Goal: Task Accomplishment & Management: Use online tool/utility

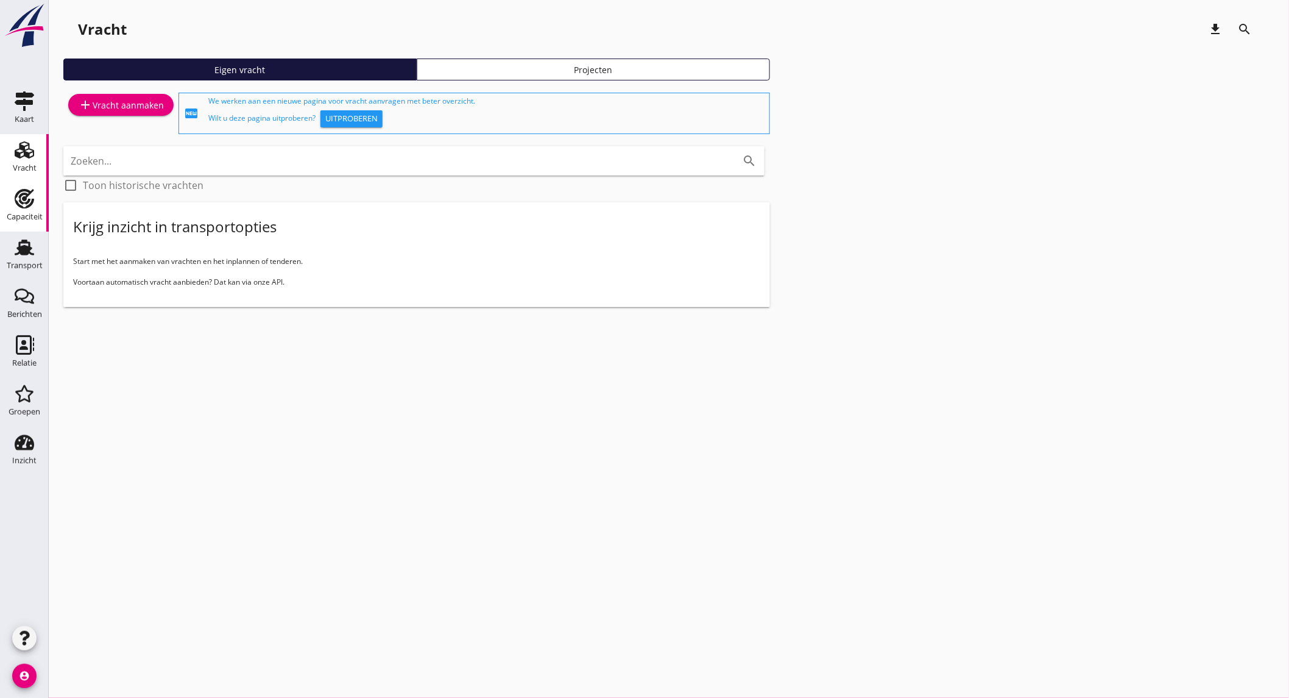
click at [44, 197] on div "Capaciteit Capaciteit" at bounding box center [24, 207] width 49 height 49
click at [44, 197] on link "Capaciteit Capaciteit" at bounding box center [24, 207] width 49 height 49
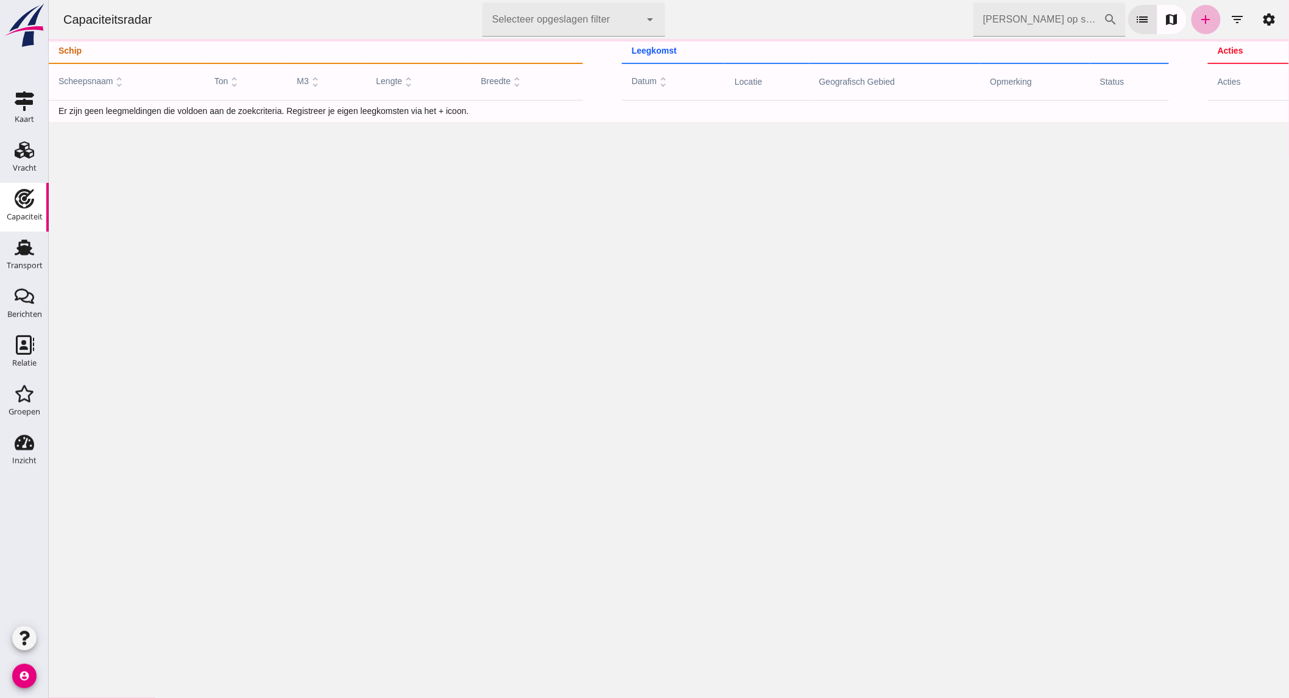
click link "add"
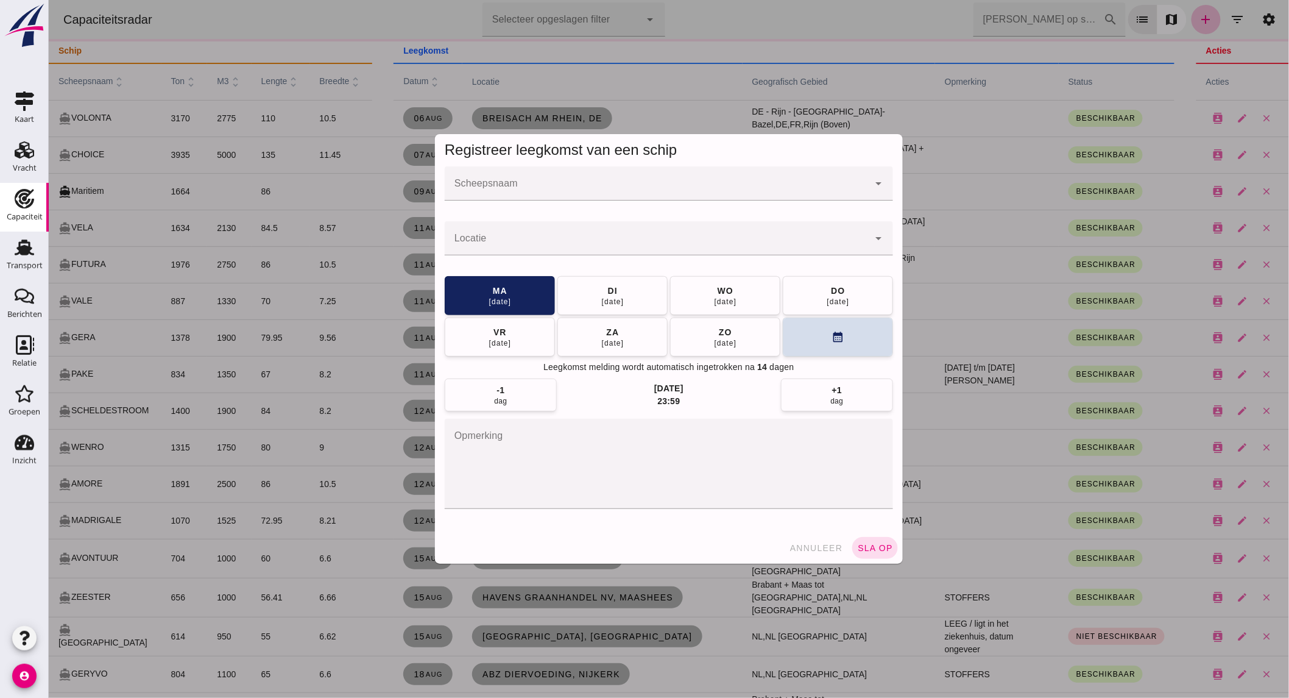
click input "Scheepsnaam"
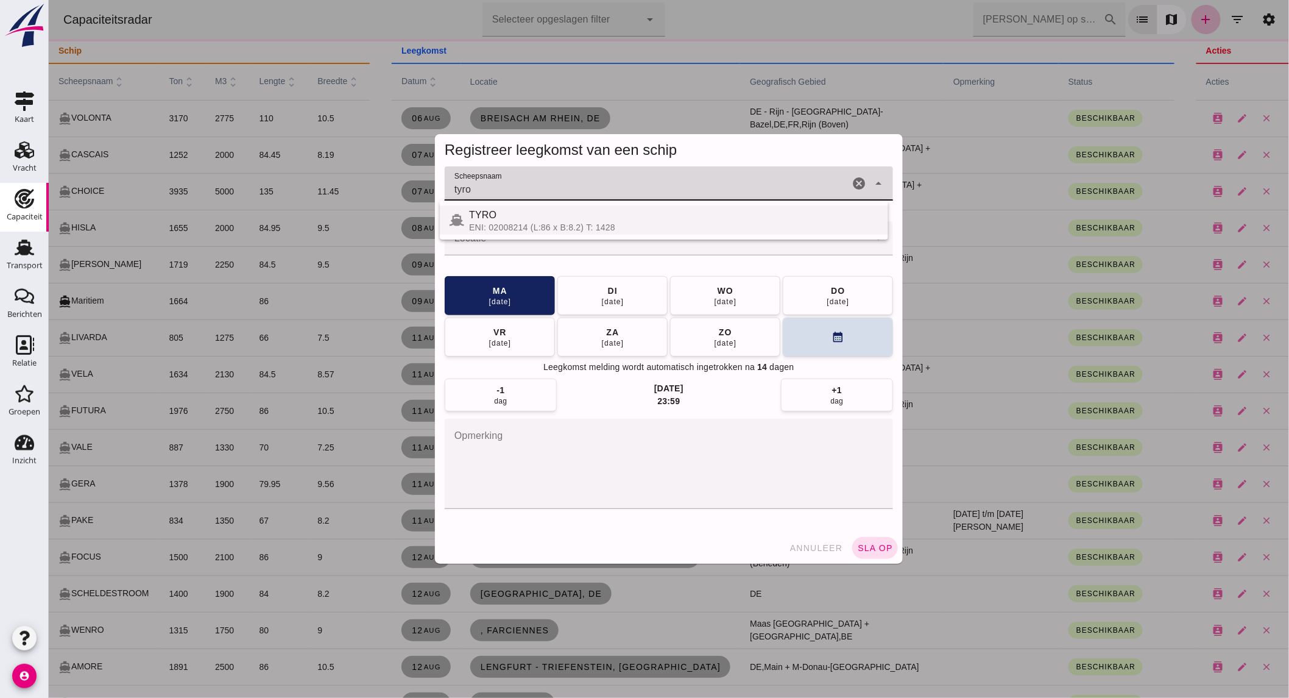
click at [589, 229] on div "ENI: 02008214 (L:86 x B:8.2) T: 1428" at bounding box center [674, 227] width 410 height 10
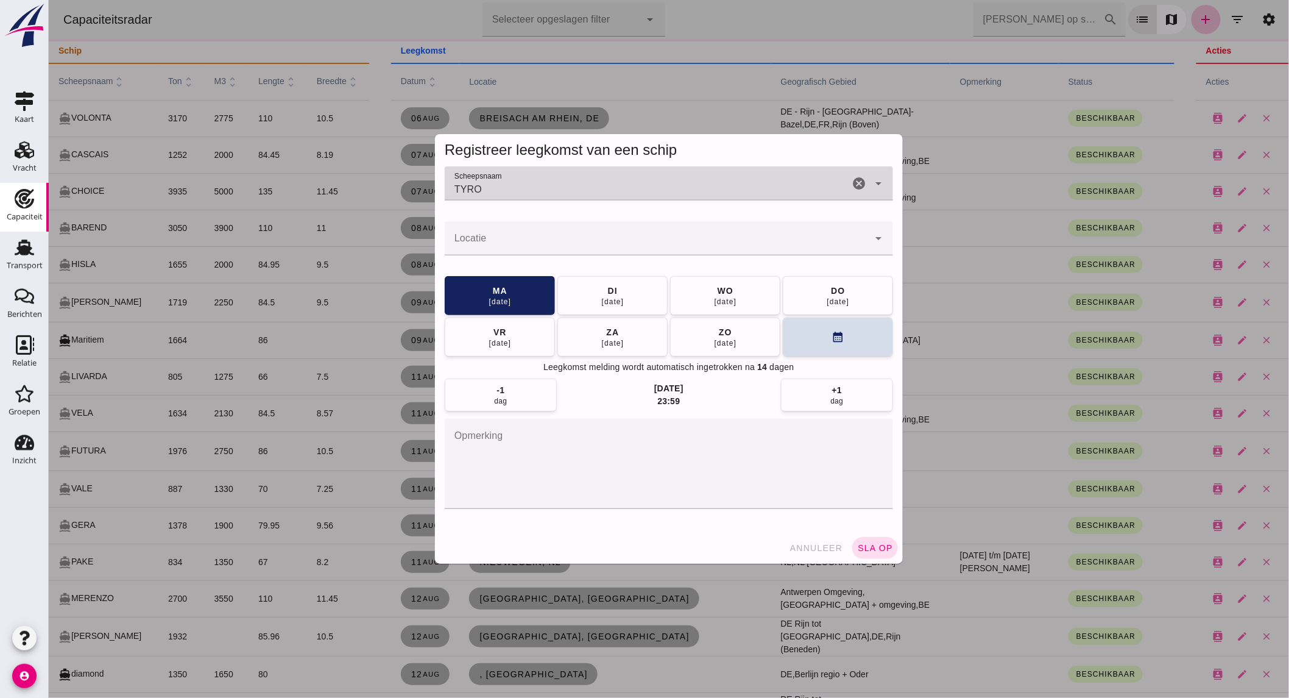
type input "TYRO"
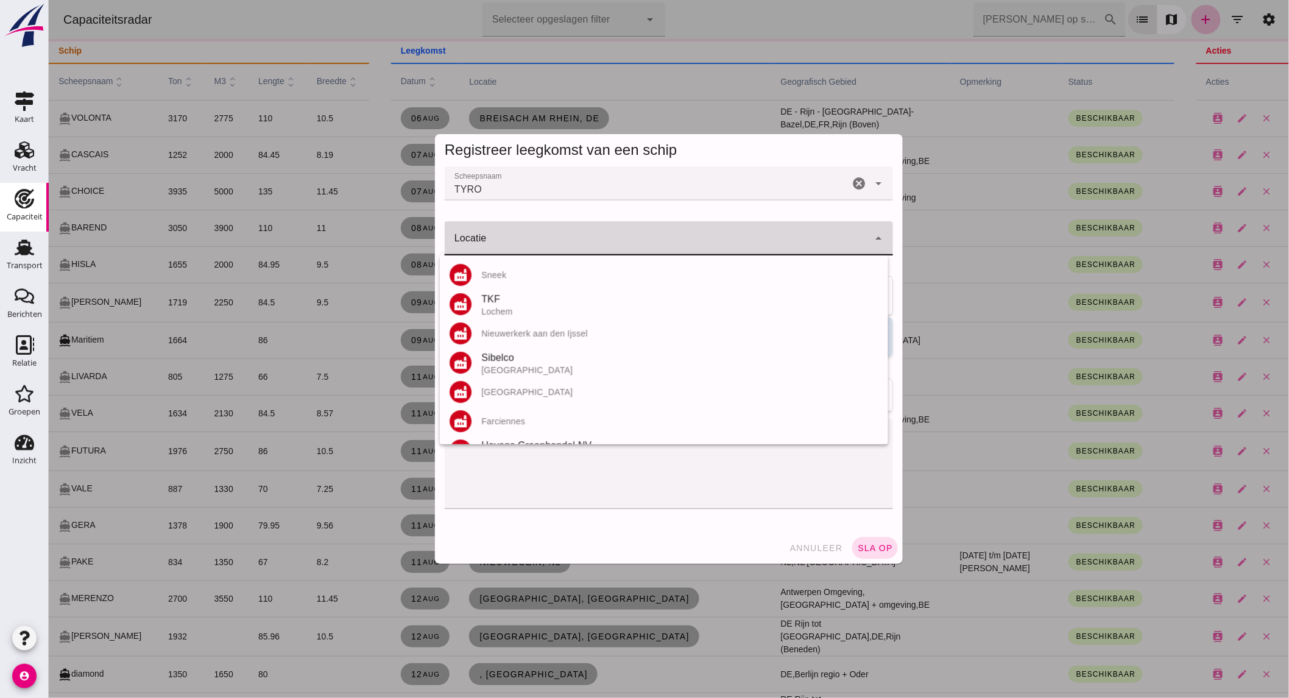
click div
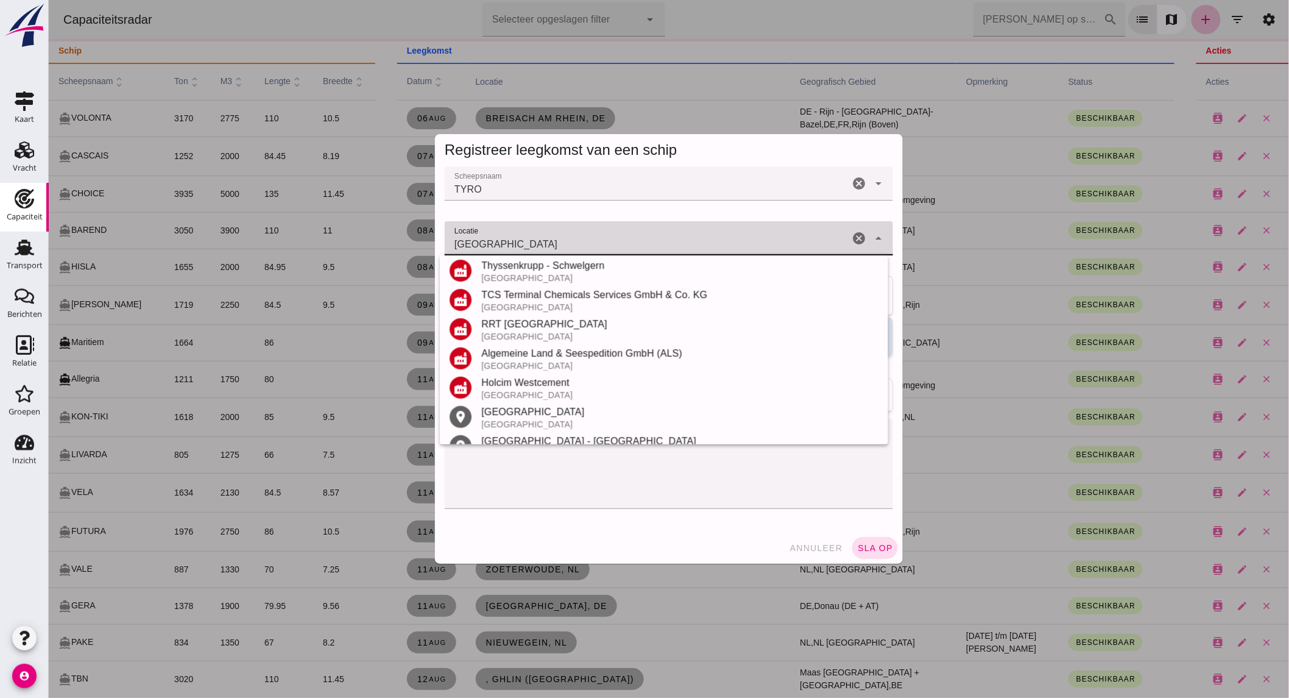
scroll to position [209, 0]
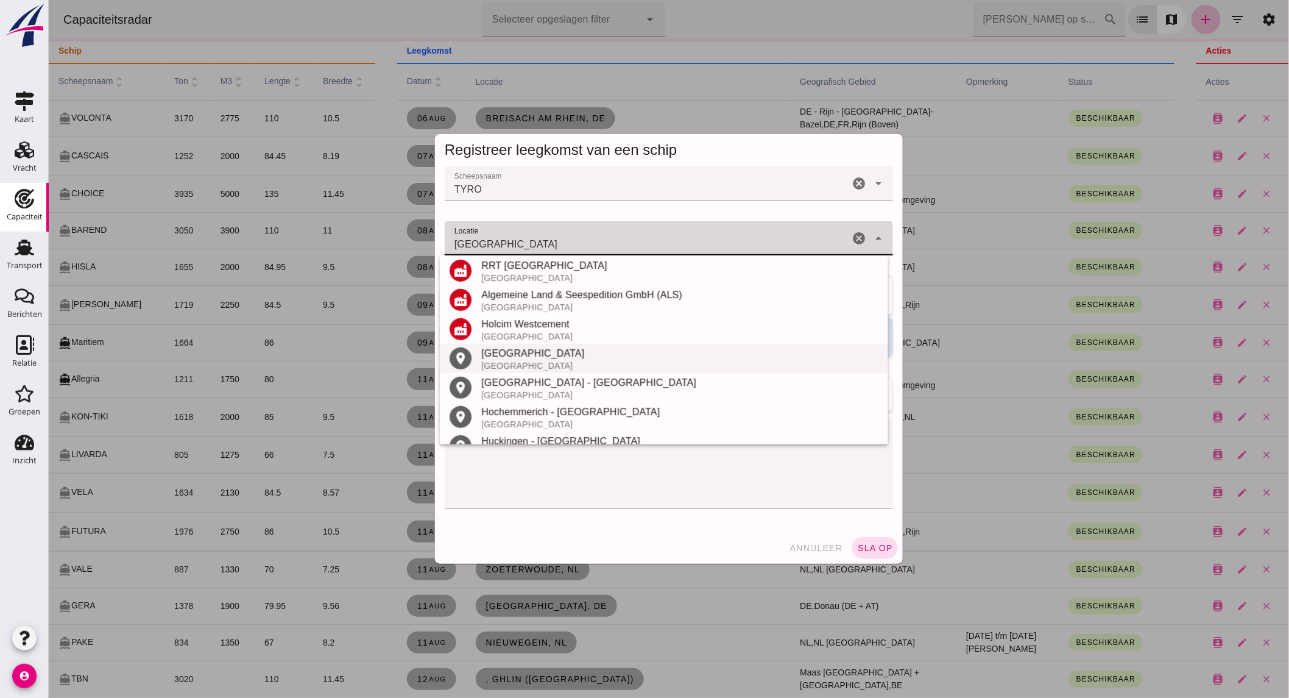
click at [533, 361] on div "[GEOGRAPHIC_DATA]" at bounding box center [679, 366] width 397 height 10
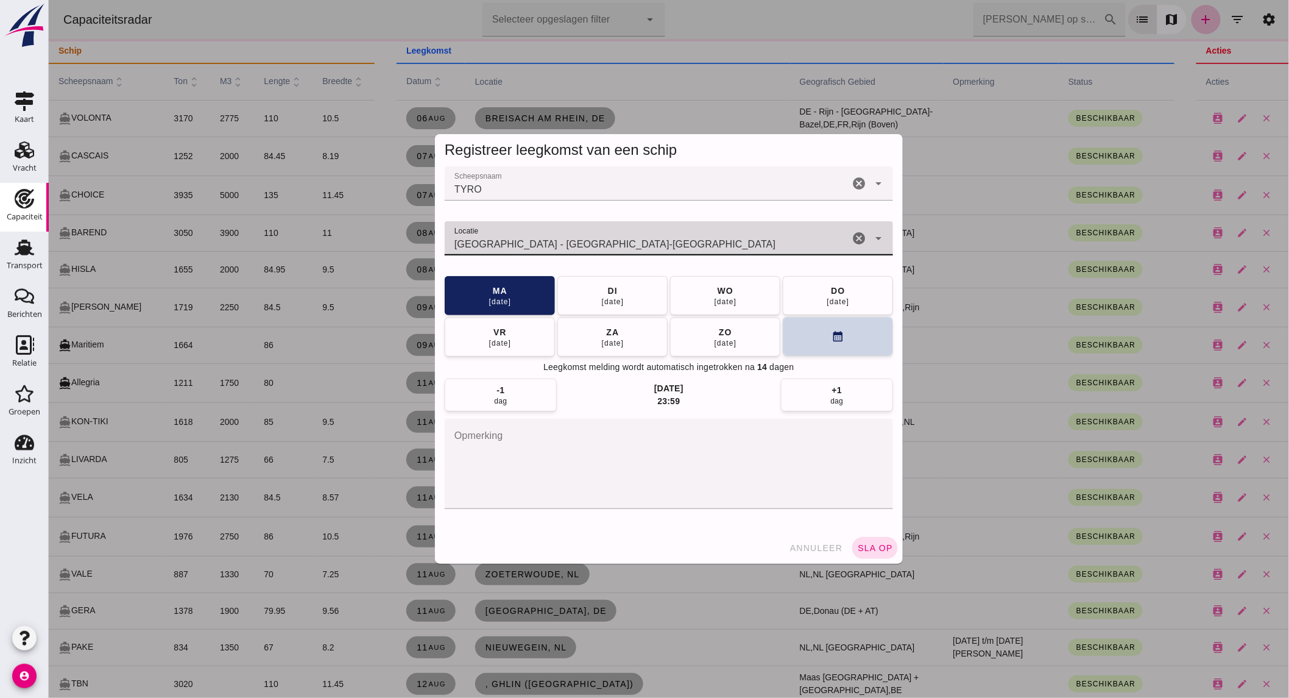
type input "[GEOGRAPHIC_DATA] - [GEOGRAPHIC_DATA]-[GEOGRAPHIC_DATA]"
click button "calendar_month"
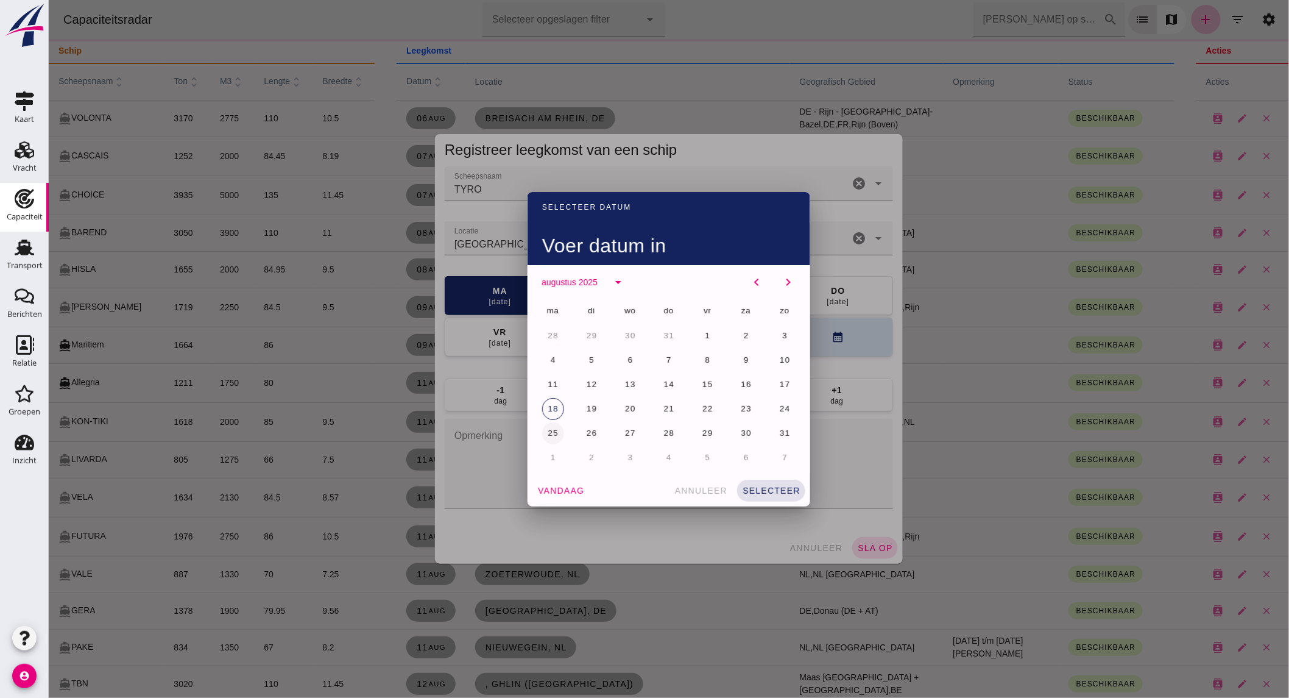
click span "25"
click span "selecteer"
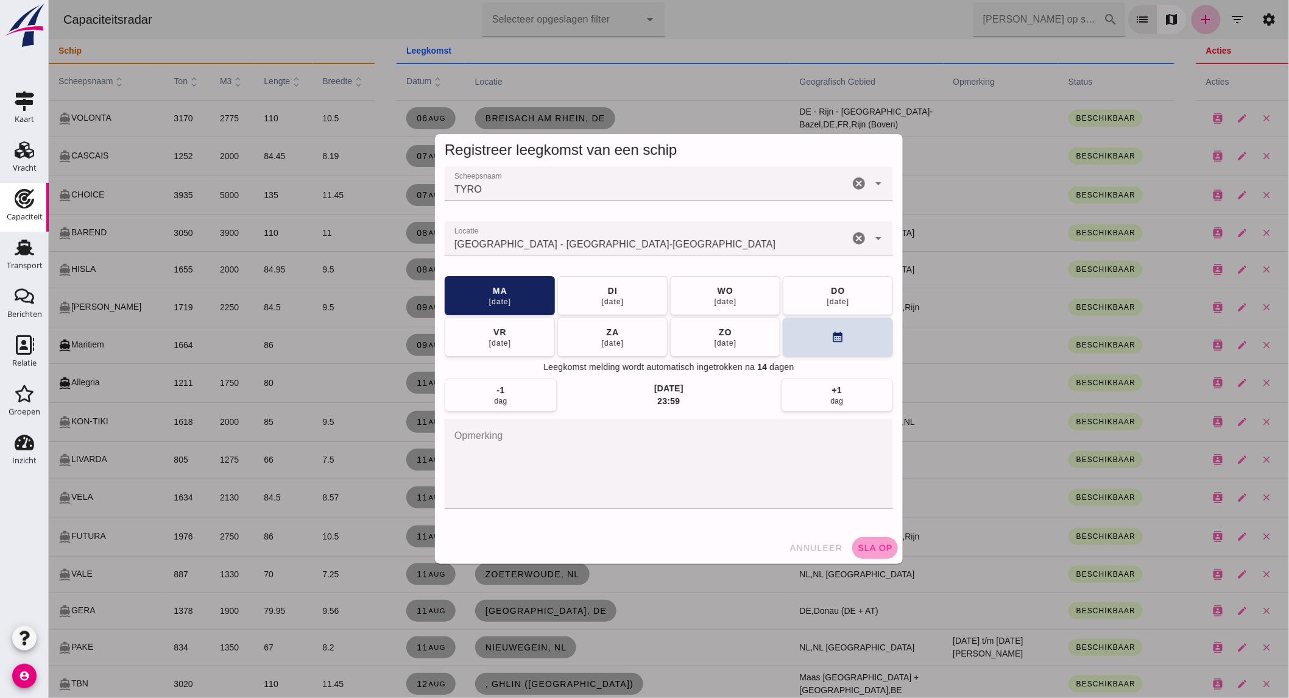
click span "sla op"
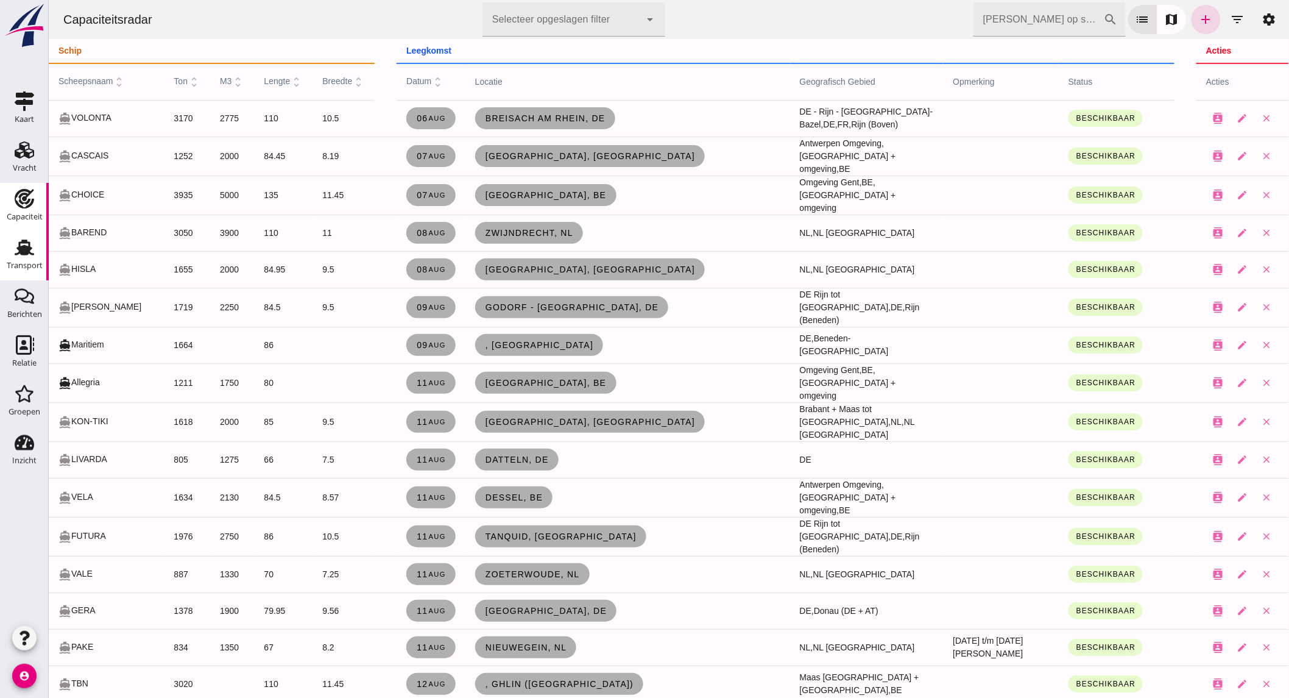
click at [12, 246] on div "Transport" at bounding box center [24, 248] width 29 height 20
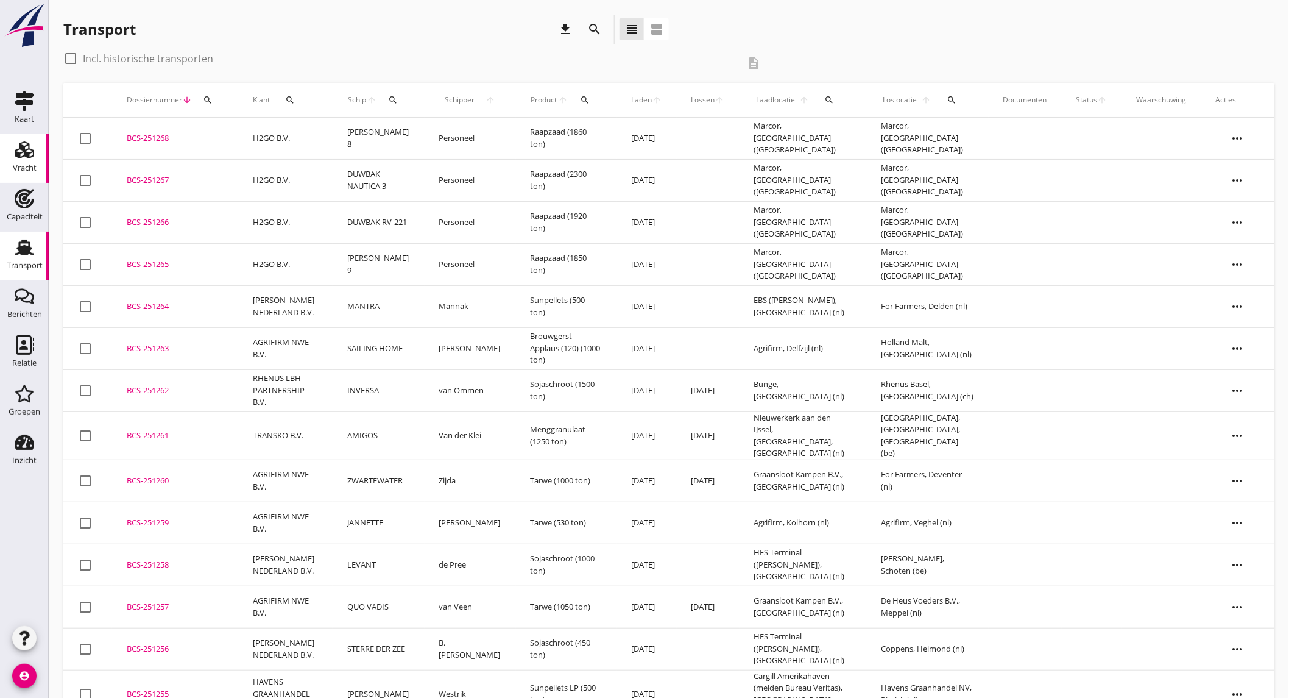
click at [40, 158] on link "Vracht Vracht" at bounding box center [24, 158] width 49 height 49
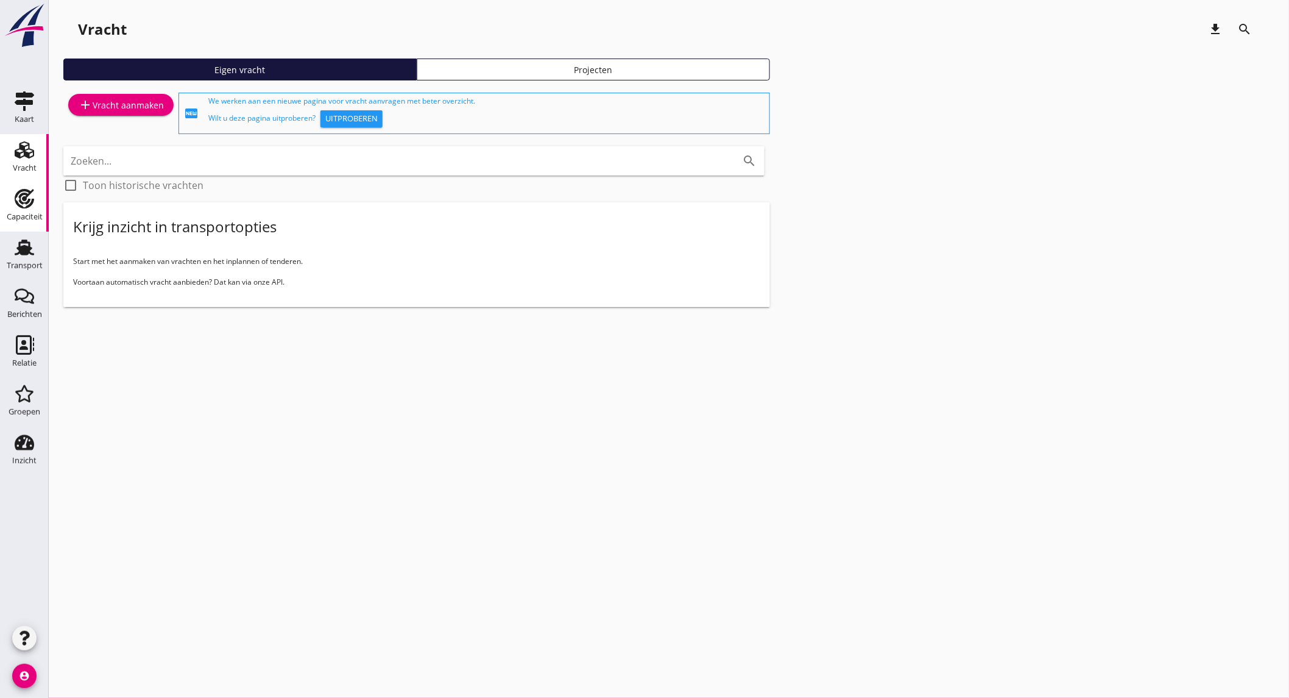
click at [16, 203] on use at bounding box center [25, 199] width 20 height 20
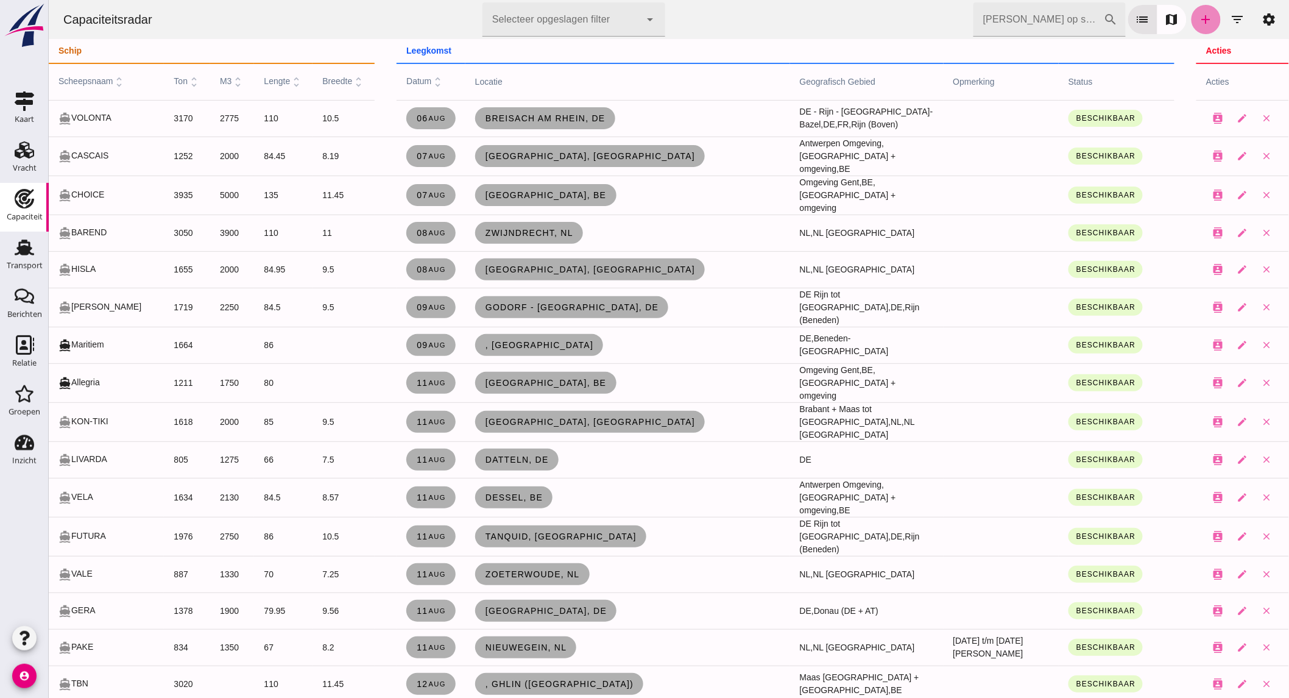
click at [1203, 24] on icon "add" at bounding box center [1206, 19] width 15 height 15
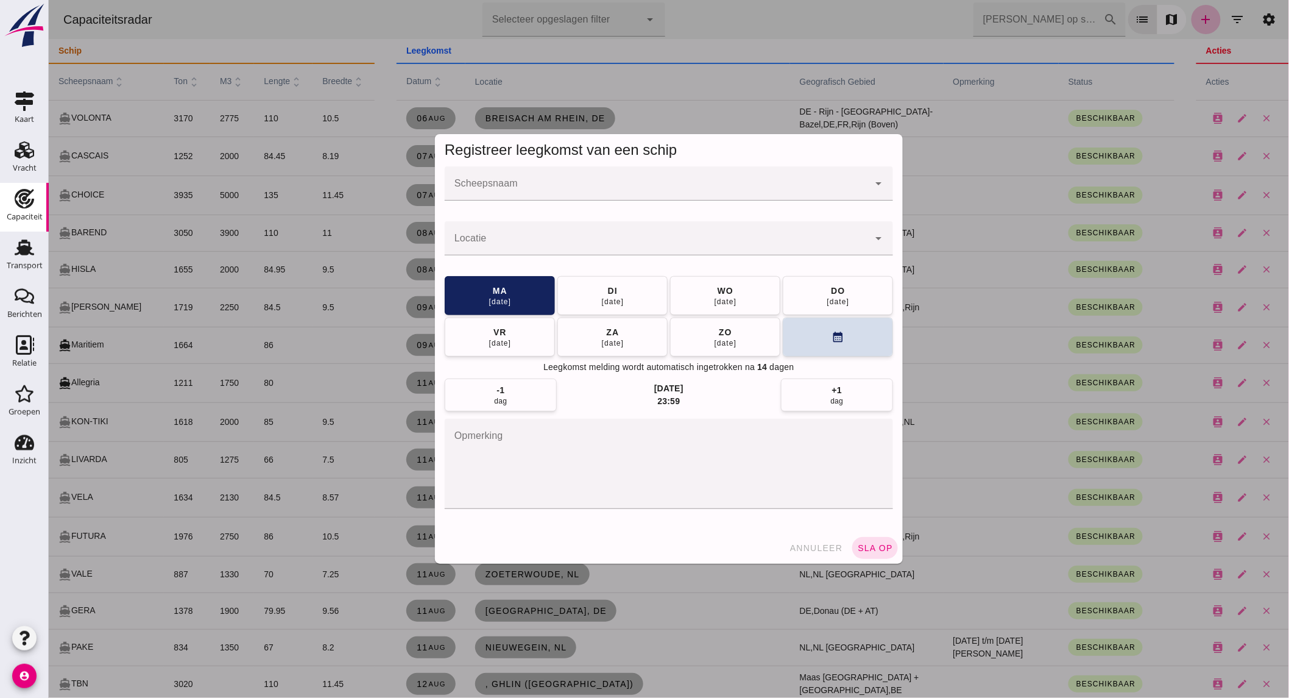
click input "Scheepsnaam"
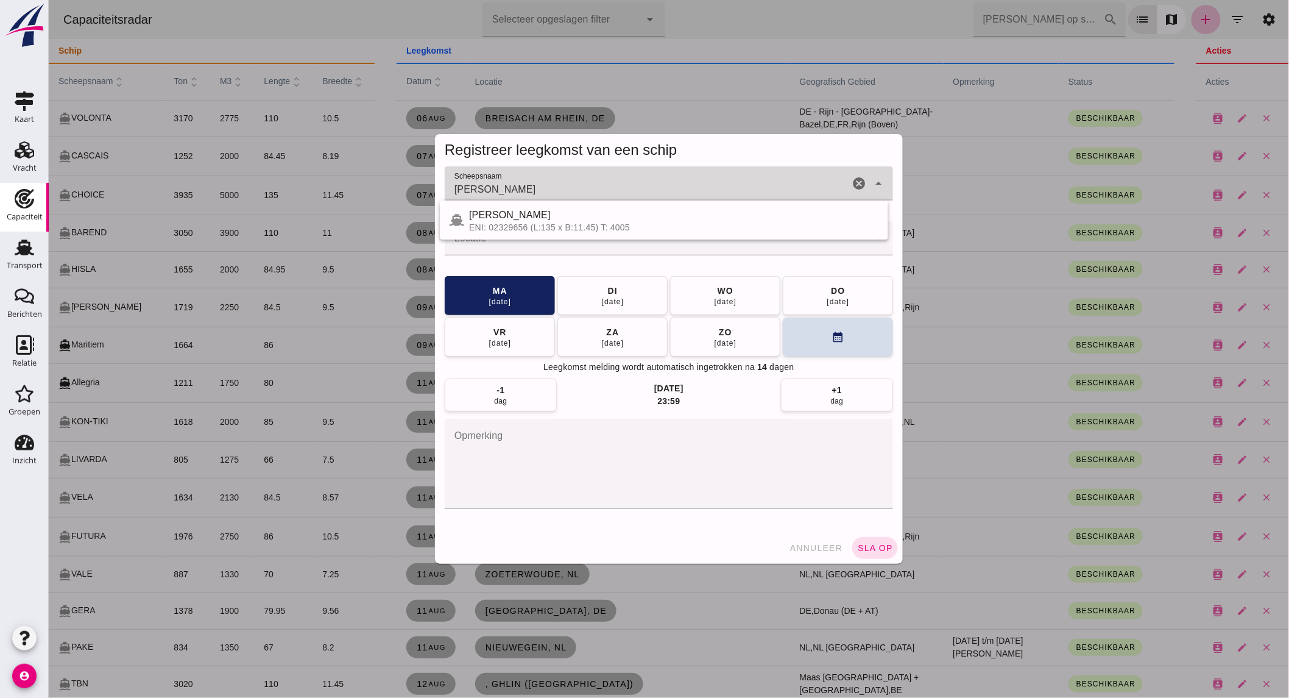
click at [493, 216] on div "[PERSON_NAME]" at bounding box center [674, 215] width 410 height 15
type input "[PERSON_NAME]"
click input "Locatie"
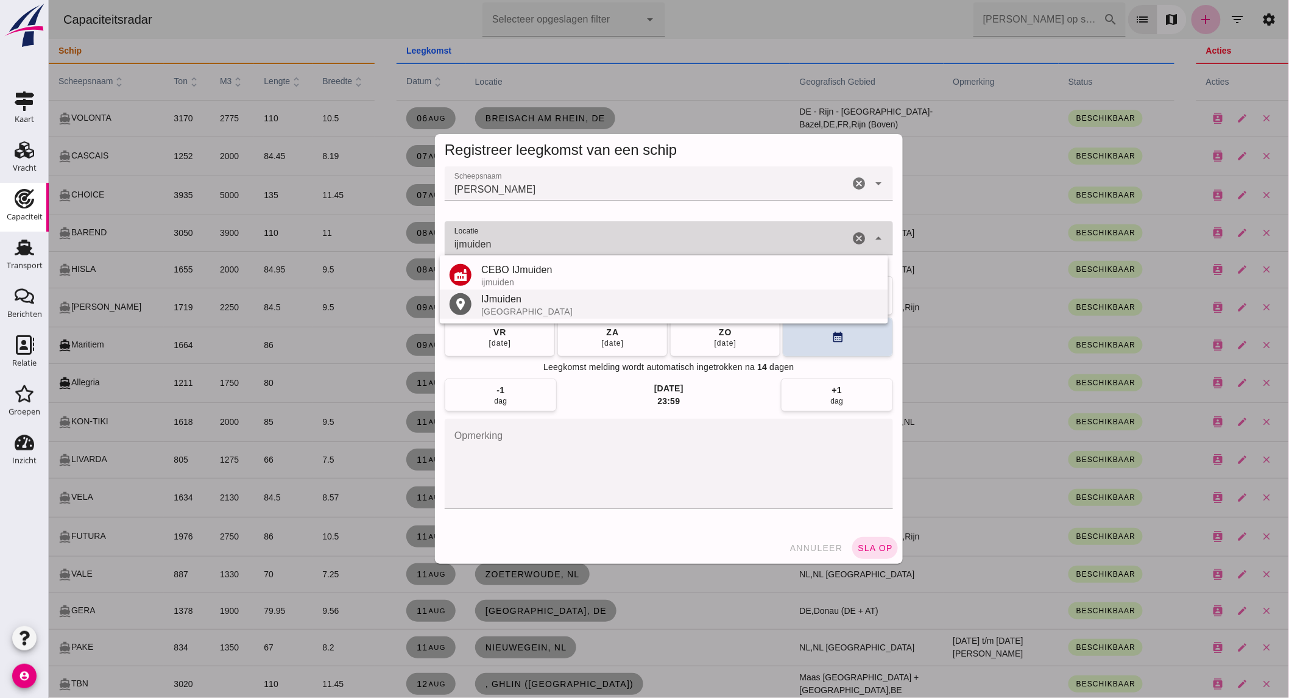
click at [571, 312] on div "[GEOGRAPHIC_DATA]" at bounding box center [679, 312] width 397 height 10
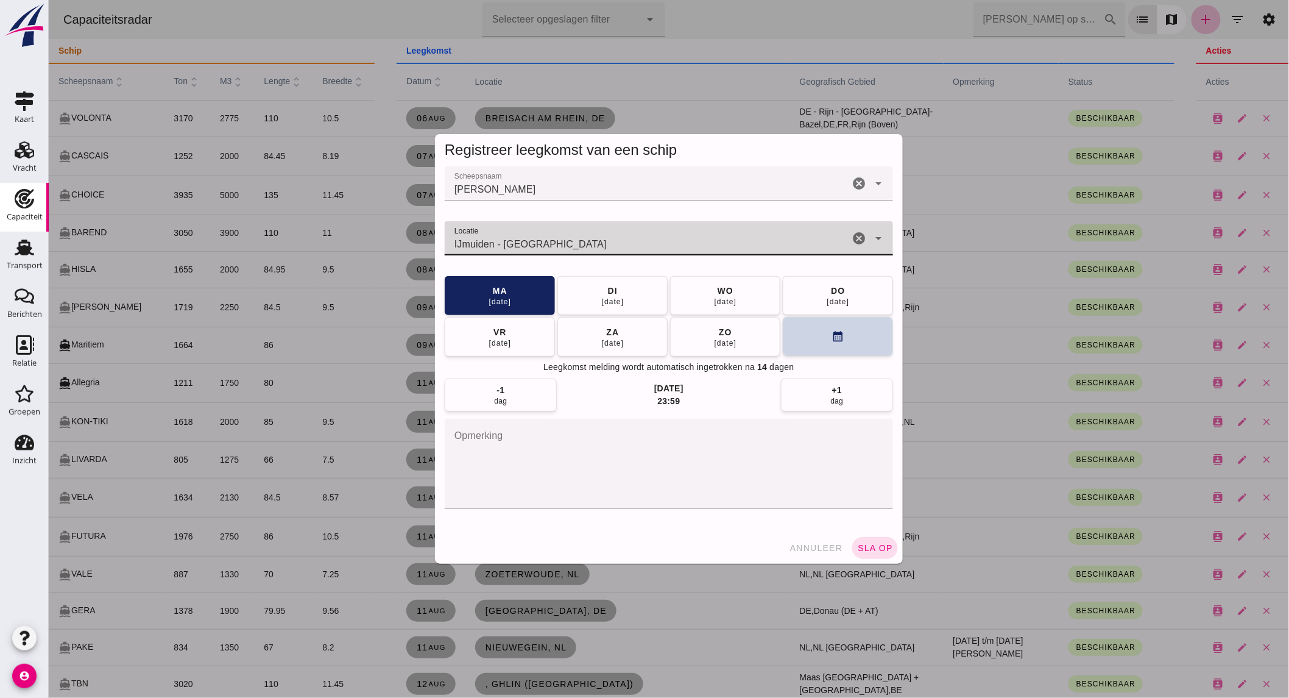
type input "IJmuiden - [GEOGRAPHIC_DATA]"
click button "calendar_month"
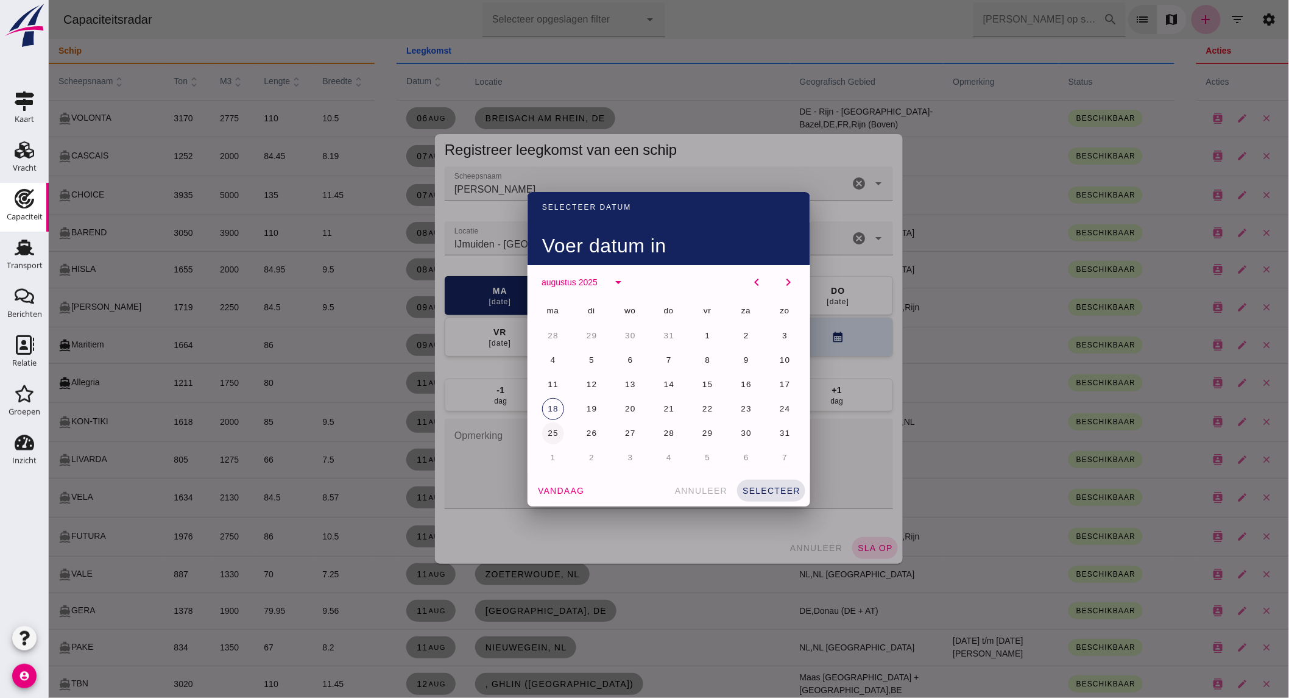
click span "25"
click span "selecteer"
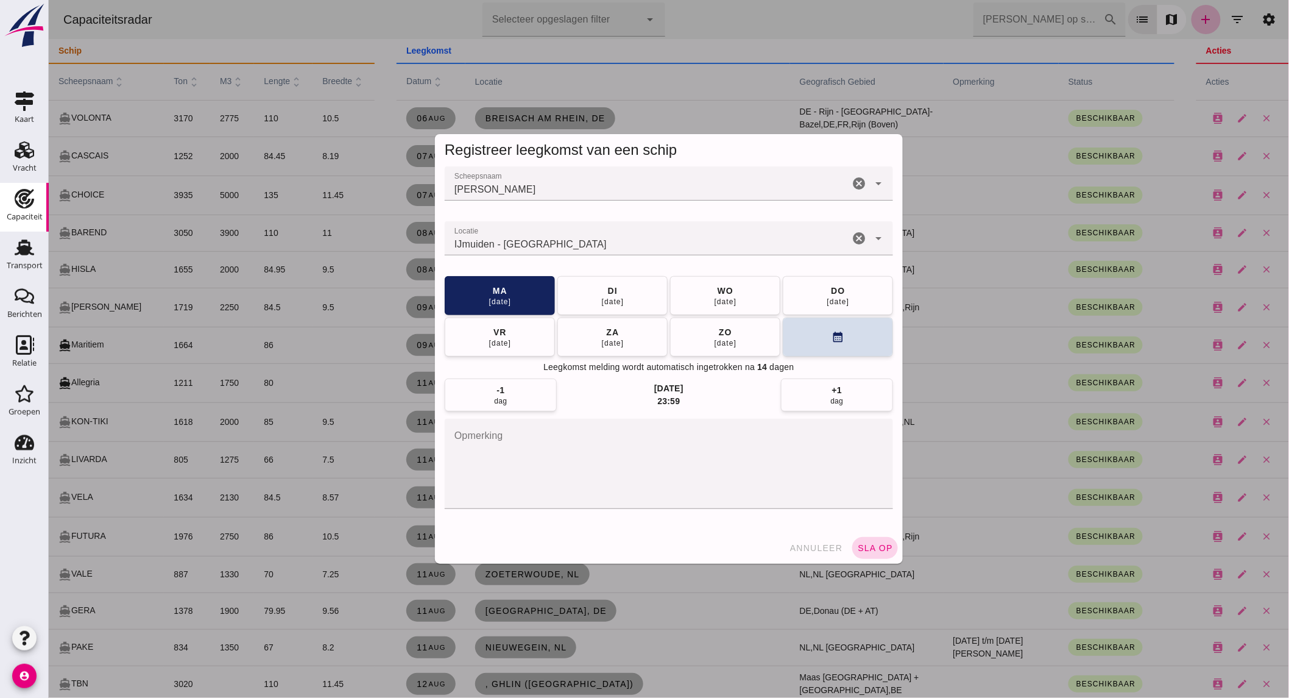
click span "sla op"
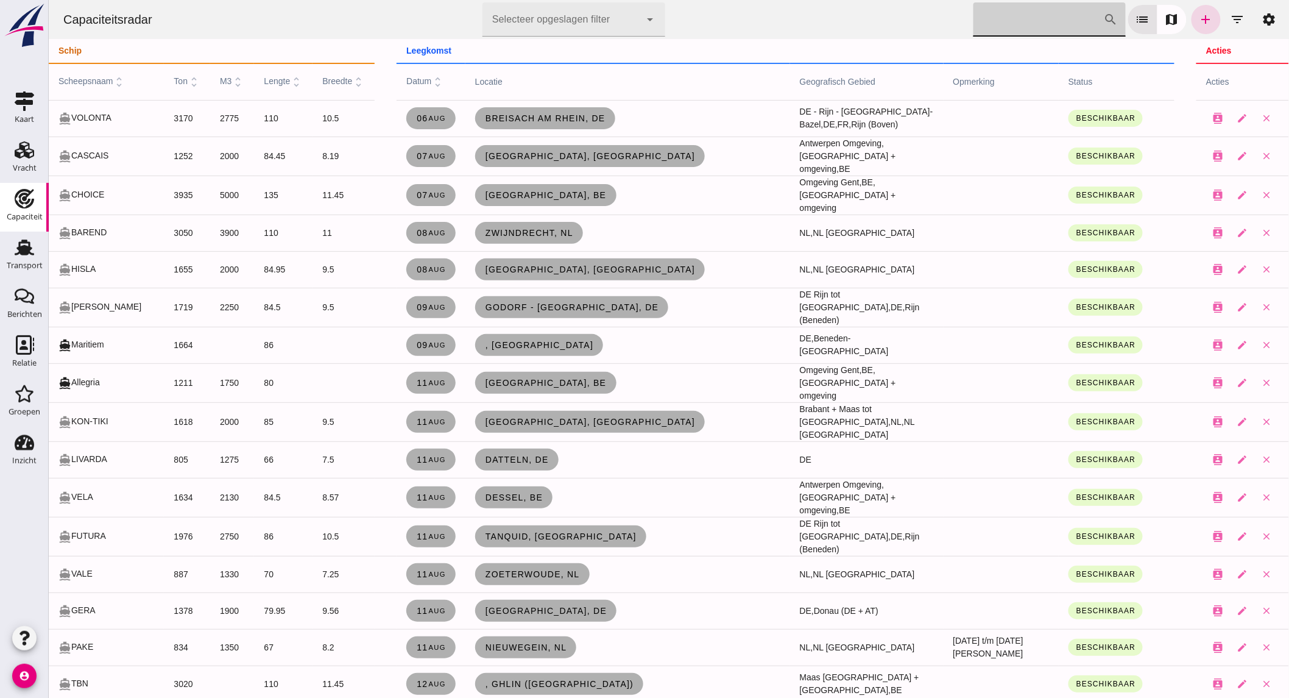
click input "[PERSON_NAME] op scheepsnaam"
type input "s"
click at [31, 258] on div "Transport" at bounding box center [25, 265] width 36 height 17
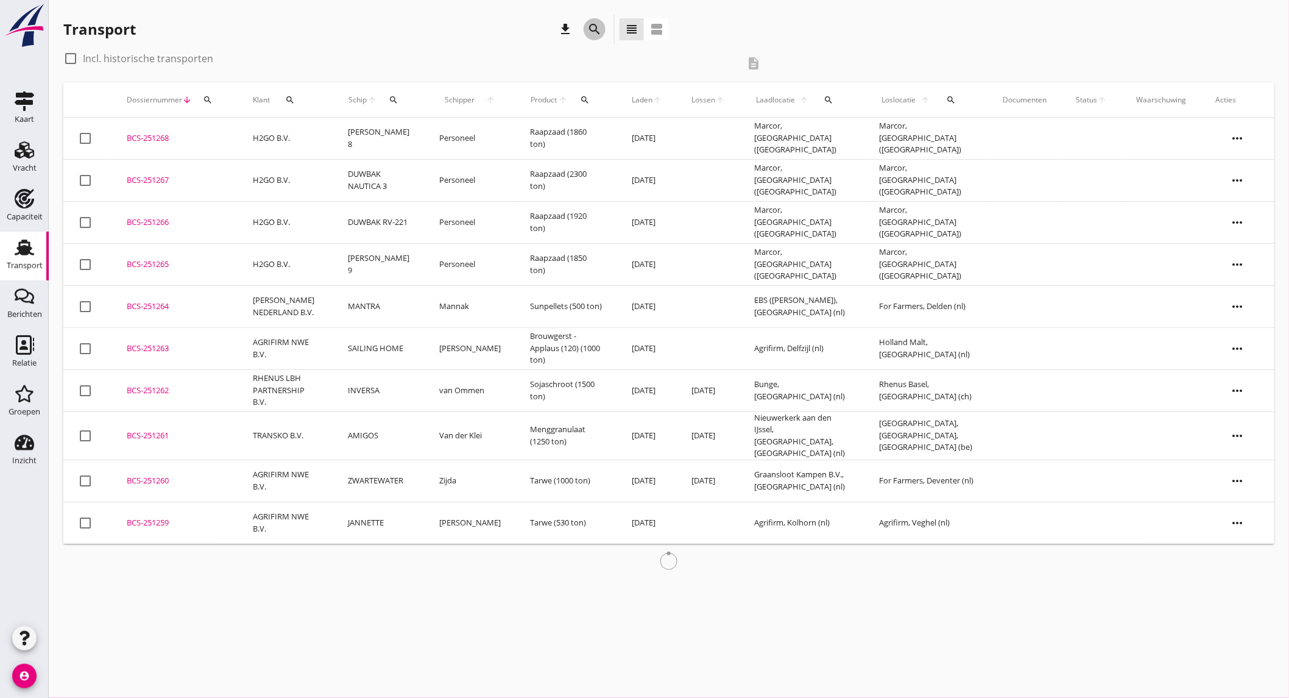
click at [594, 33] on icon "search" at bounding box center [594, 29] width 15 height 15
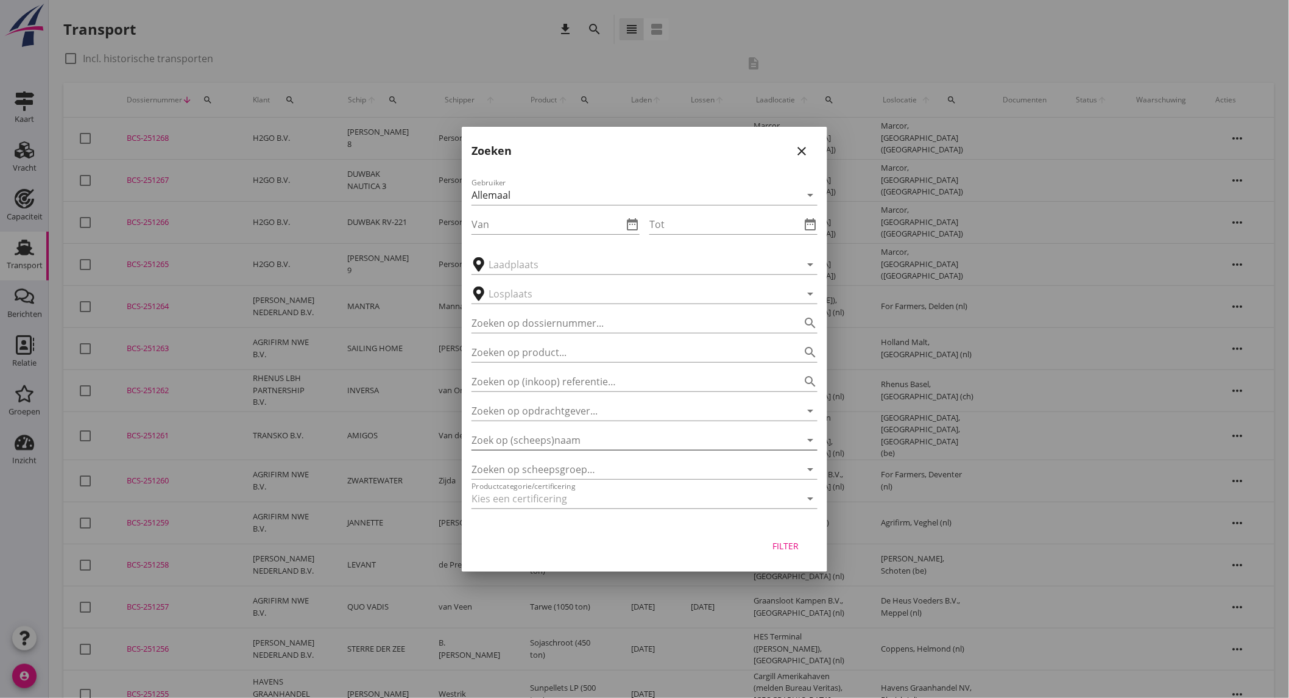
click at [614, 435] on input "Zoek op (scheeps)naam" at bounding box center [628, 440] width 312 height 20
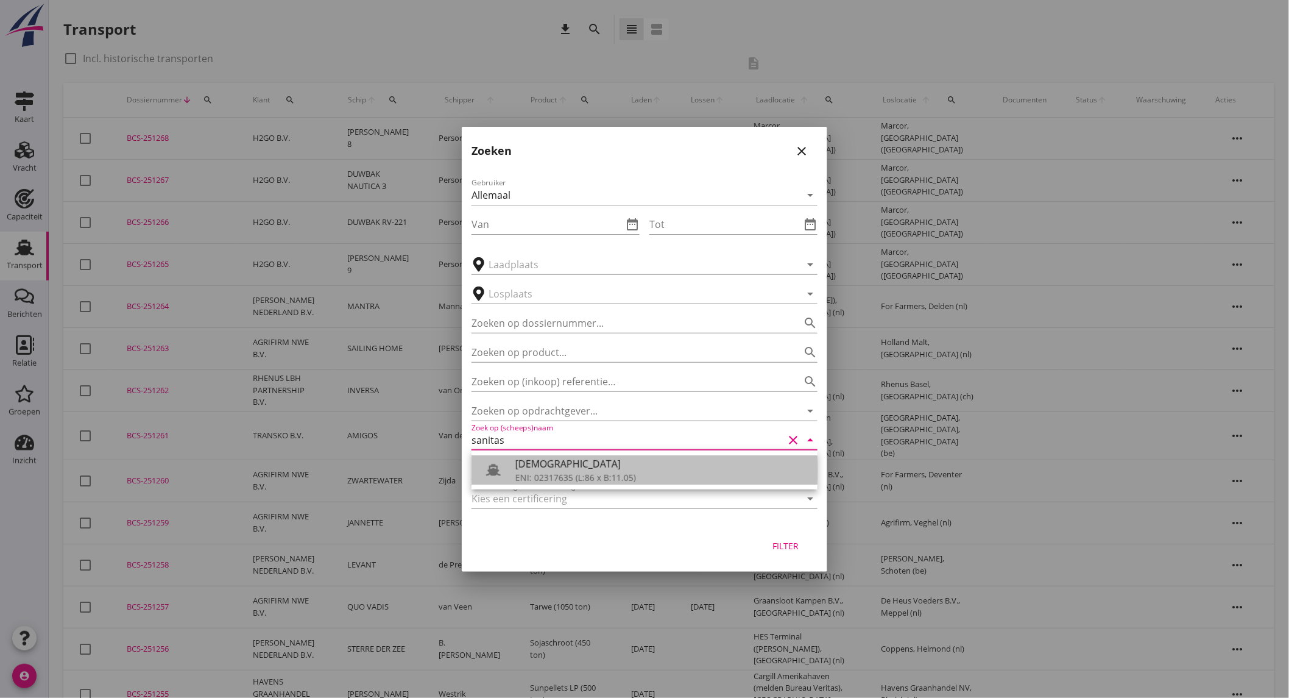
click at [556, 462] on div "[DEMOGRAPHIC_DATA]" at bounding box center [662, 463] width 293 height 15
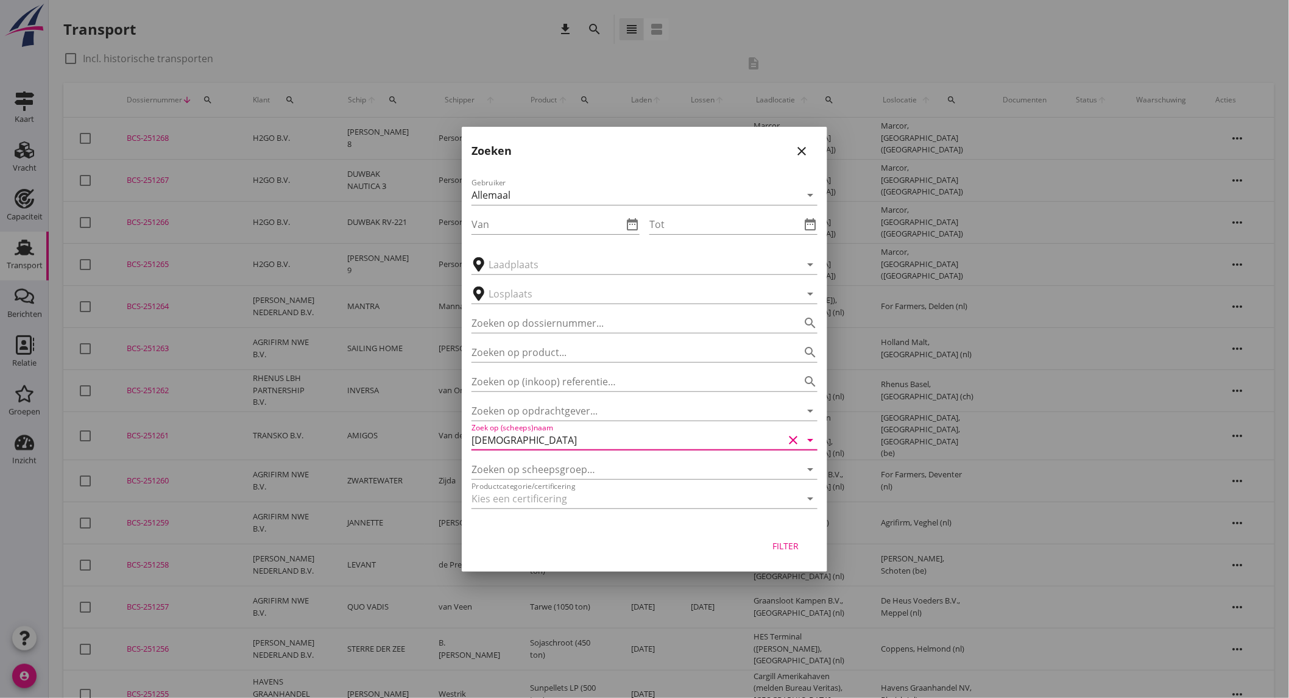
click at [794, 548] on div "Filter" at bounding box center [786, 545] width 34 height 13
type input "[DEMOGRAPHIC_DATA]"
